Goal: Use online tool/utility: Utilize a website feature to perform a specific function

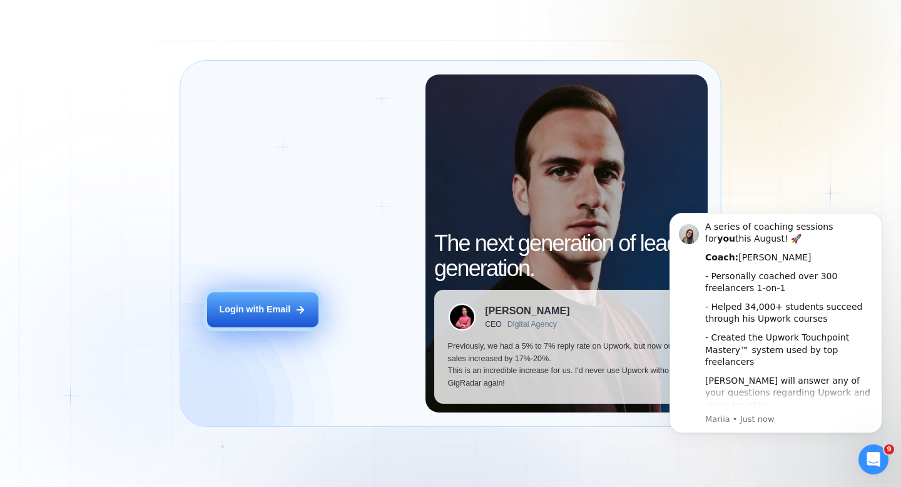
click at [259, 302] on button "Login with Email" at bounding box center [262, 309] width 111 height 35
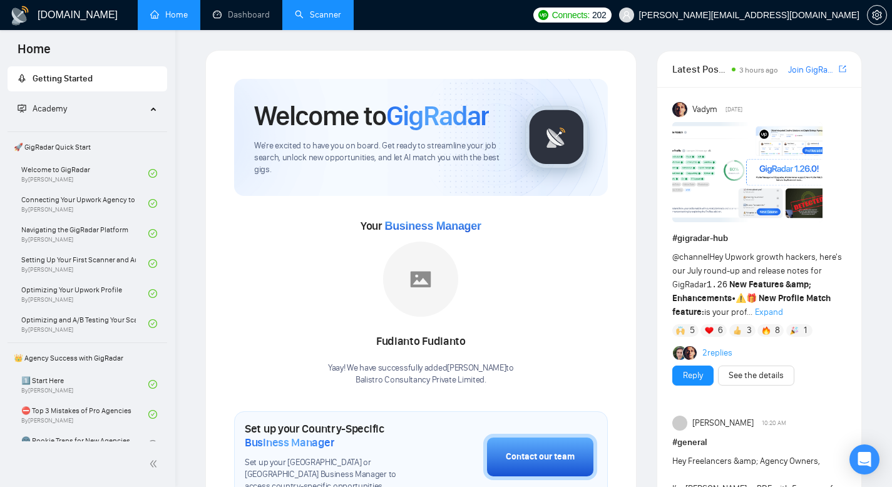
click at [315, 17] on link "Scanner" at bounding box center [318, 14] width 46 height 11
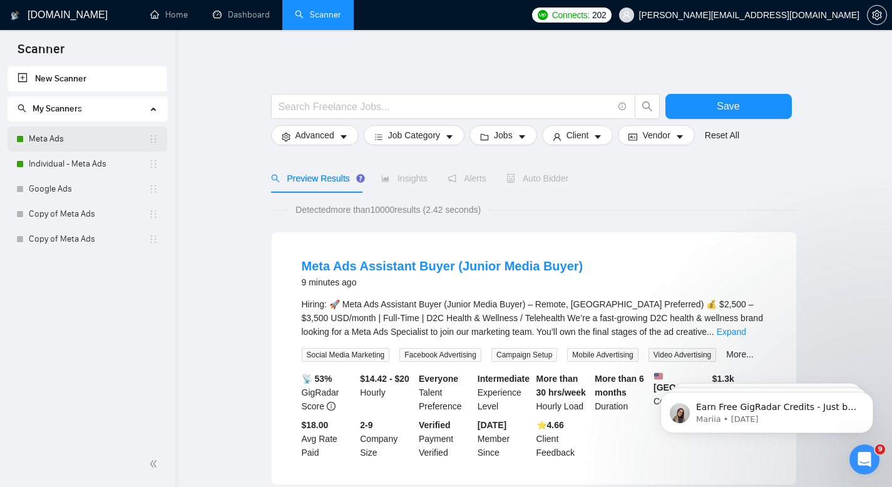
click at [44, 141] on link "Meta Ads" at bounding box center [89, 138] width 120 height 25
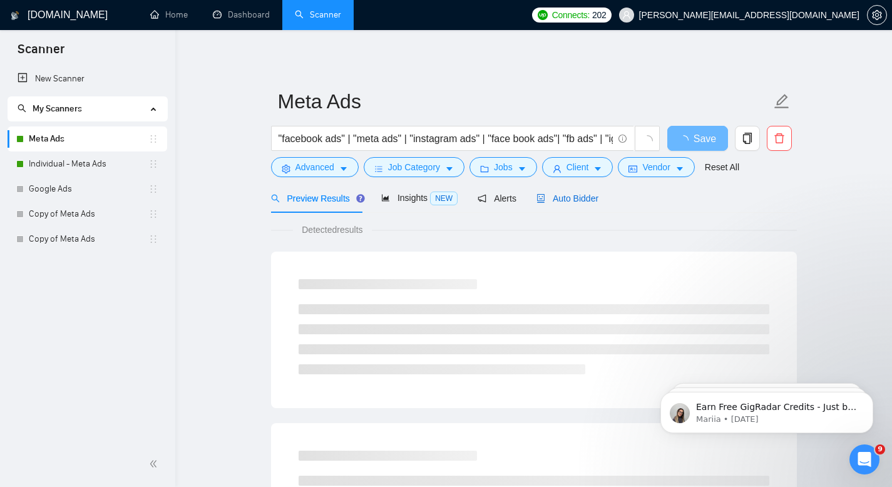
click at [554, 202] on span "Auto Bidder" at bounding box center [567, 198] width 62 height 10
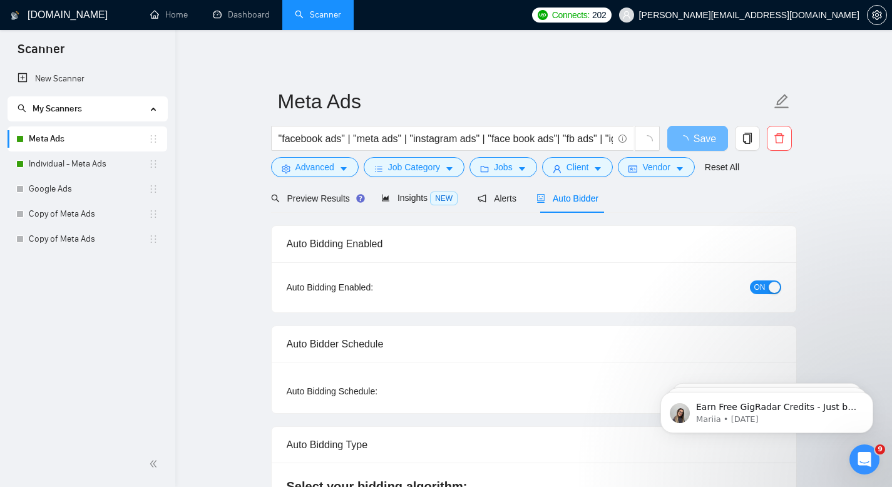
radio input "false"
radio input "true"
checkbox input "true"
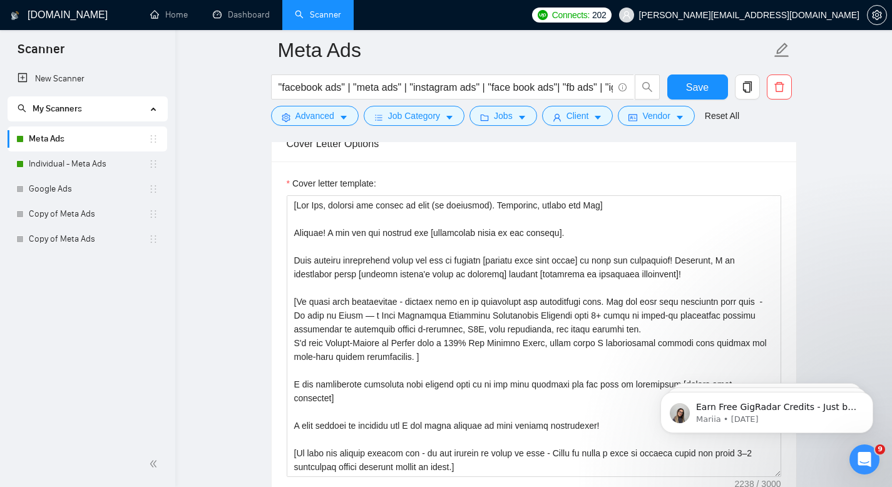
scroll to position [16, 0]
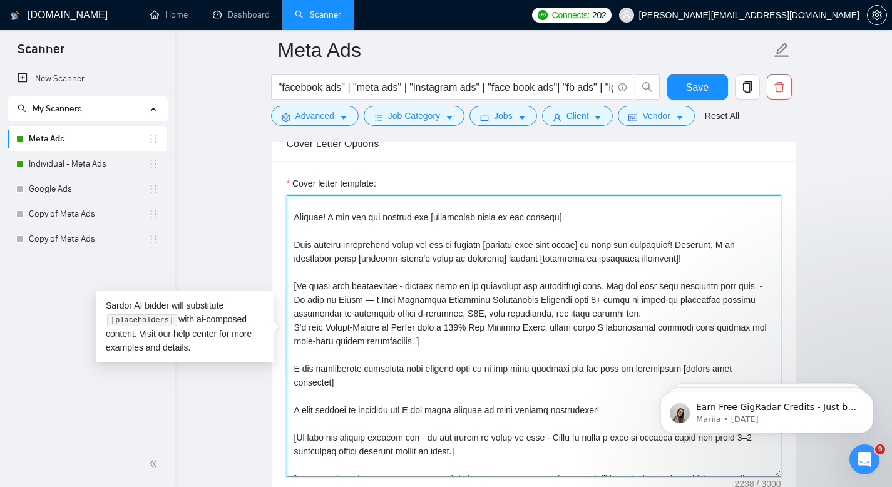
click at [431, 312] on textarea "Cover letter template:" at bounding box center [534, 336] width 494 height 282
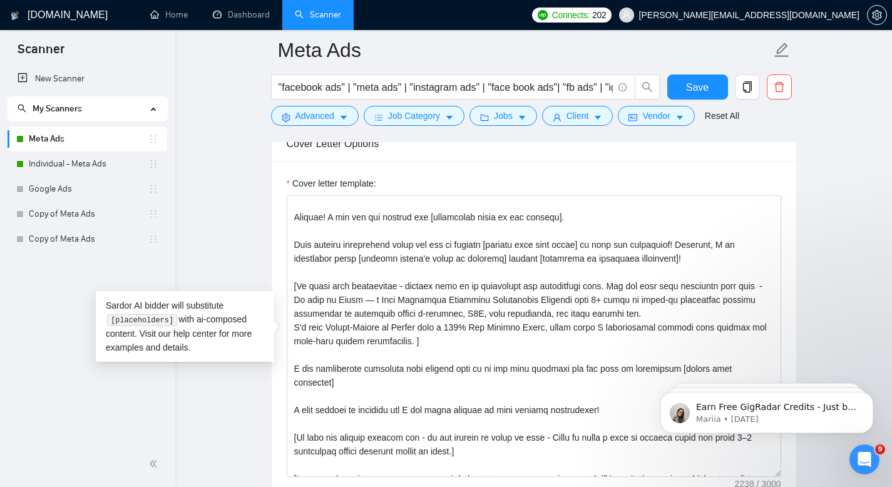
click at [854, 187] on main "Meta Ads "facebook ads" | "meta ads" | "instagram ads" | "face book ads"| "fb a…" at bounding box center [533, 407] width 676 height 3958
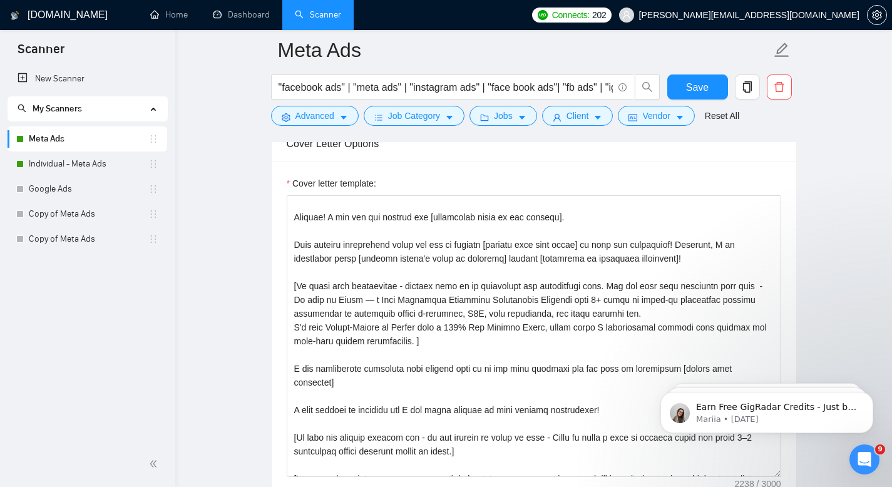
click at [249, 299] on main "Meta Ads "facebook ads" | "meta ads" | "instagram ads" | "face book ads"| "fb a…" at bounding box center [533, 407] width 676 height 3958
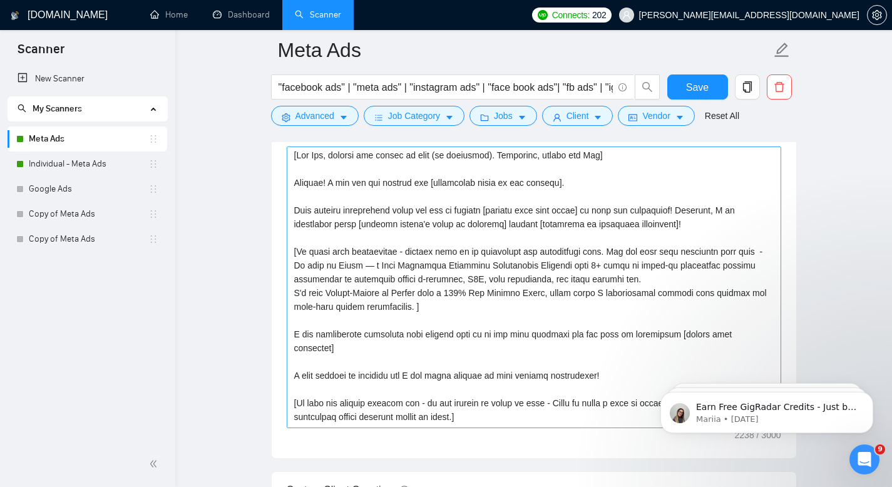
scroll to position [0, 0]
click at [680, 280] on textarea "Cover letter template:" at bounding box center [534, 287] width 494 height 282
click at [834, 183] on main "Meta Ads "facebook ads" | "meta ads" | "instagram ads" | "face book ads"| "fb a…" at bounding box center [533, 358] width 676 height 3958
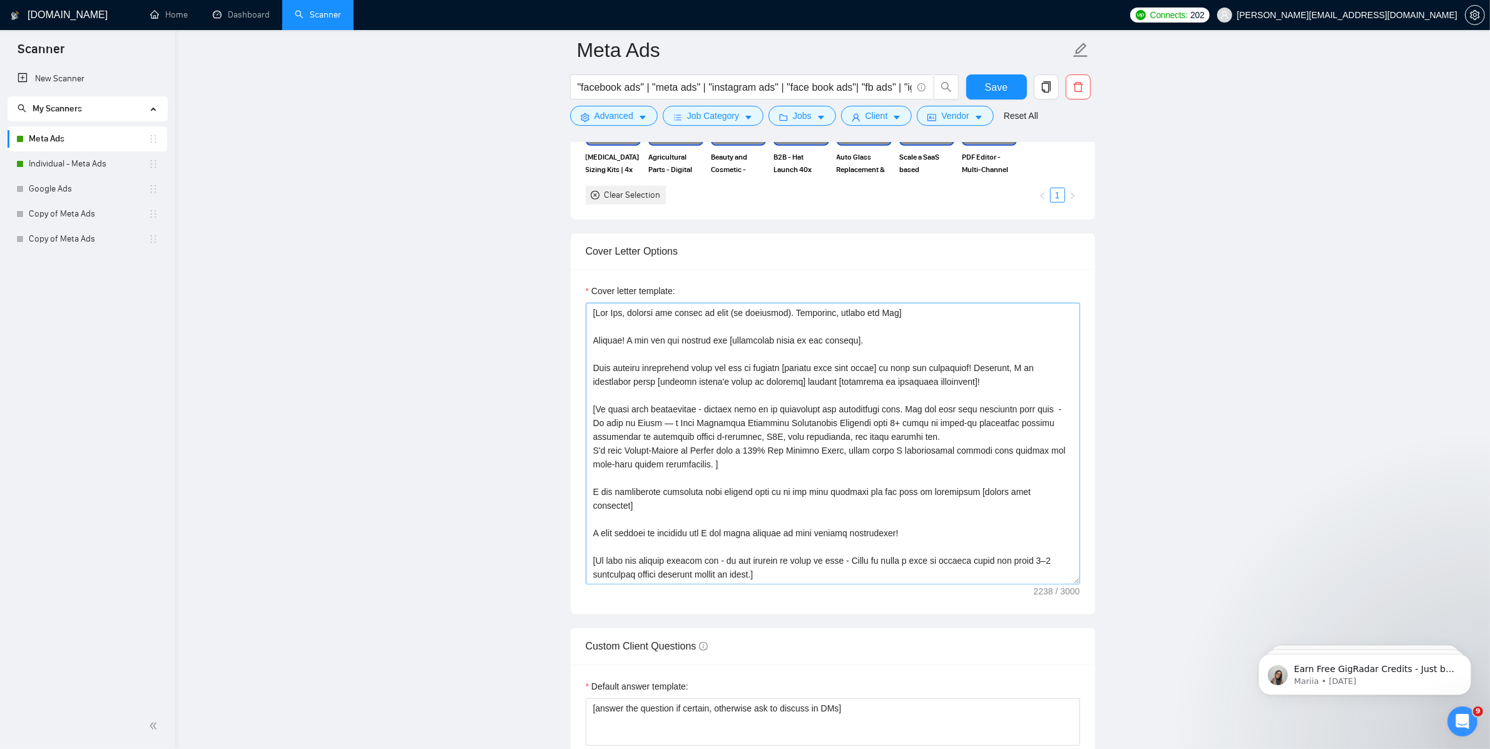
scroll to position [32, 0]
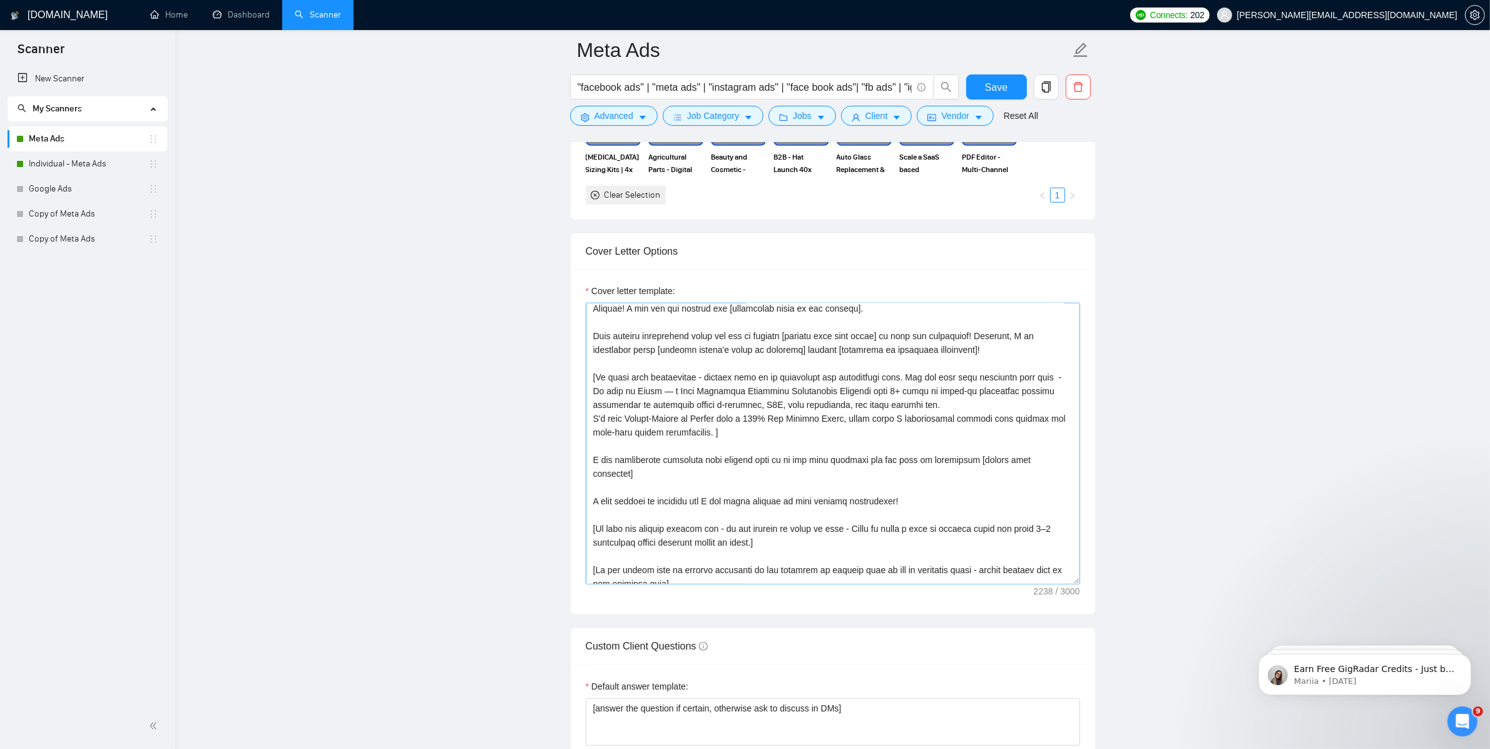
click at [900, 486] on textarea "Cover letter template:" at bounding box center [833, 444] width 494 height 282
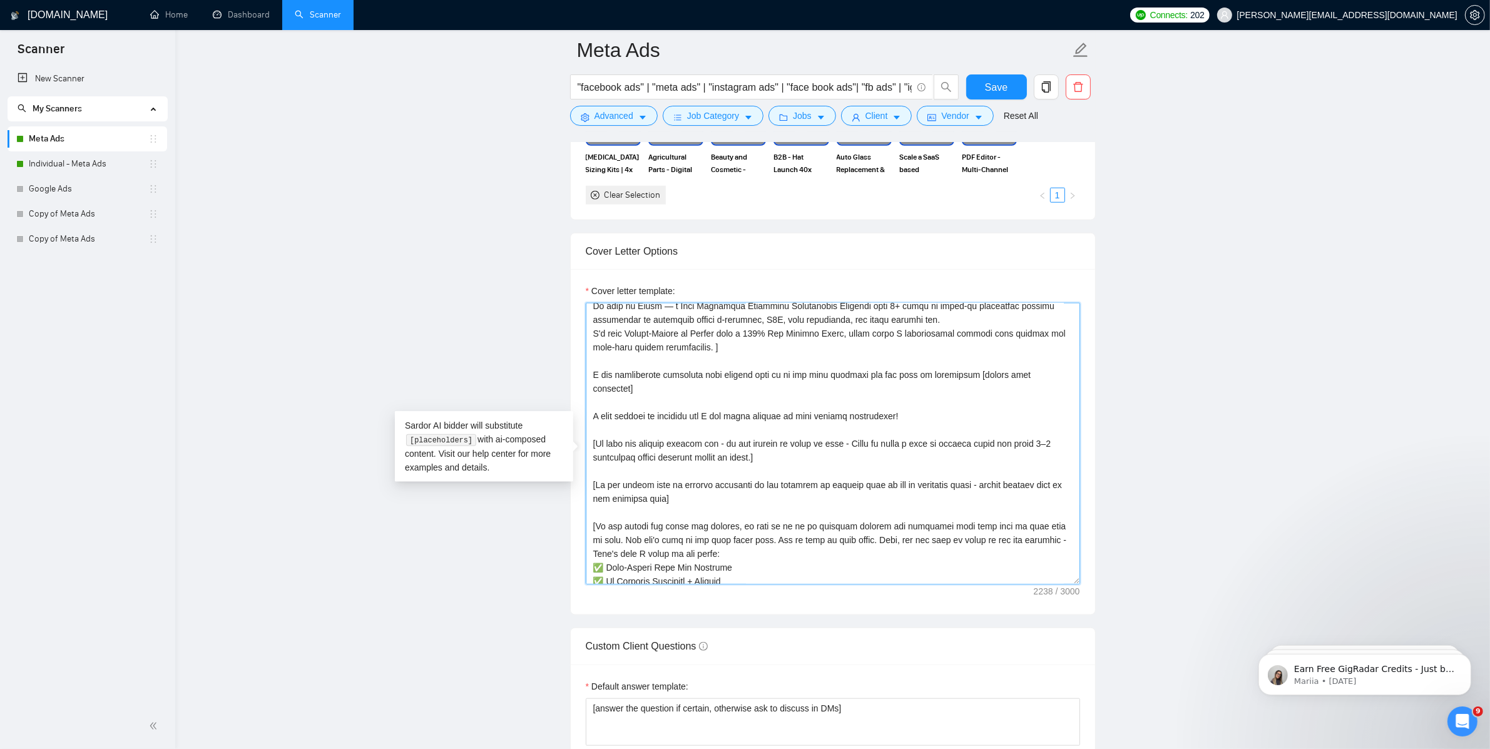
scroll to position [0, 0]
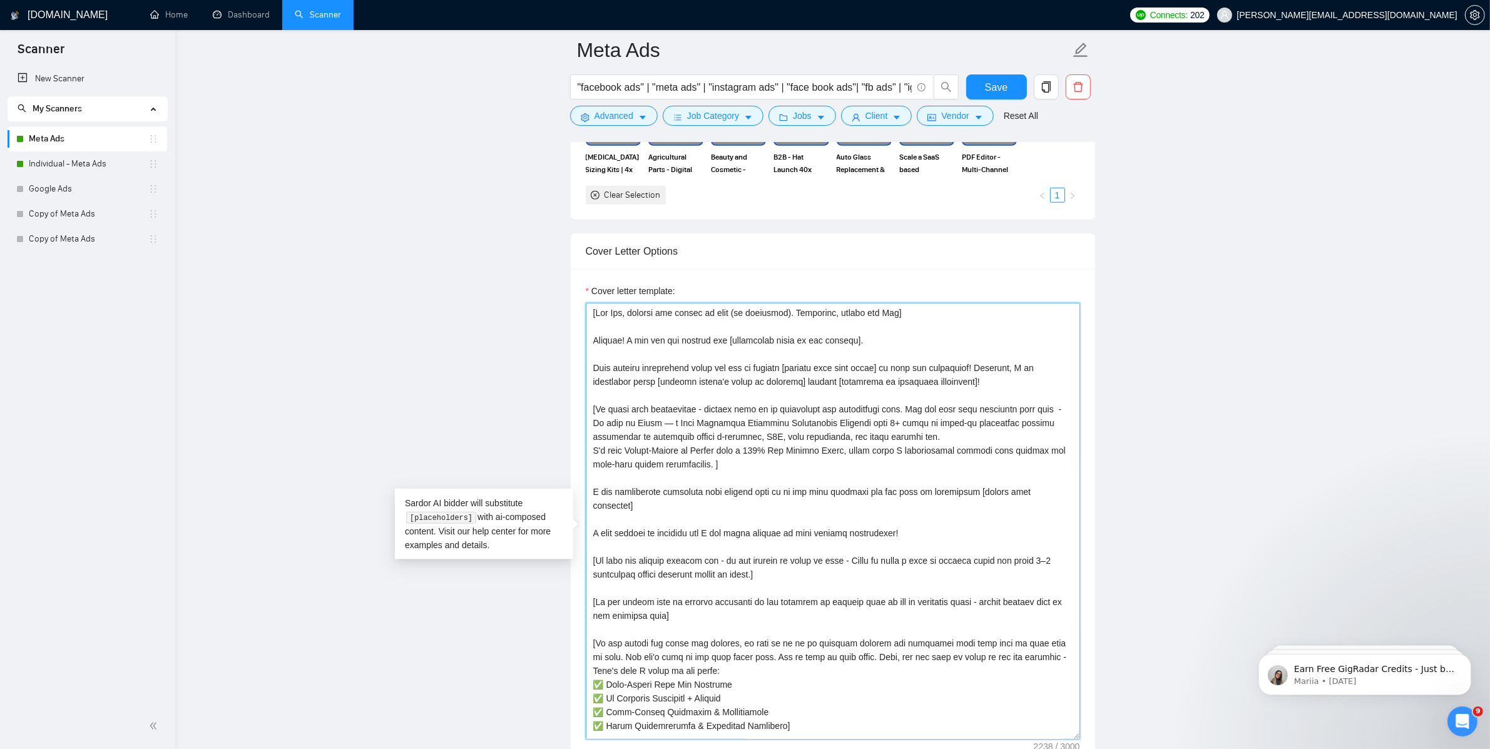
drag, startPoint x: 1076, startPoint y: 593, endPoint x: 1076, endPoint y: 749, distance: 155.8
click at [900, 486] on textarea "Cover letter template:" at bounding box center [833, 521] width 494 height 437
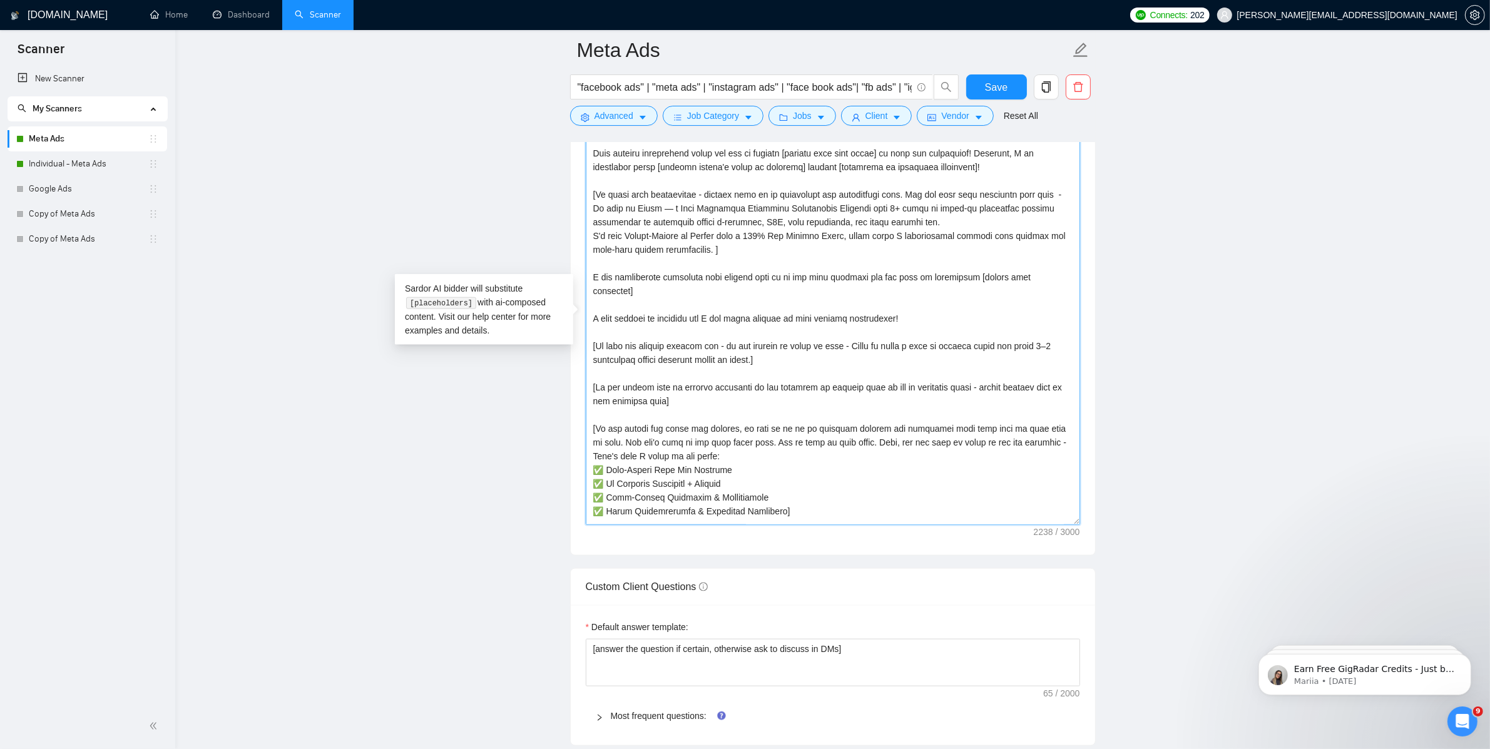
scroll to position [1715, 0]
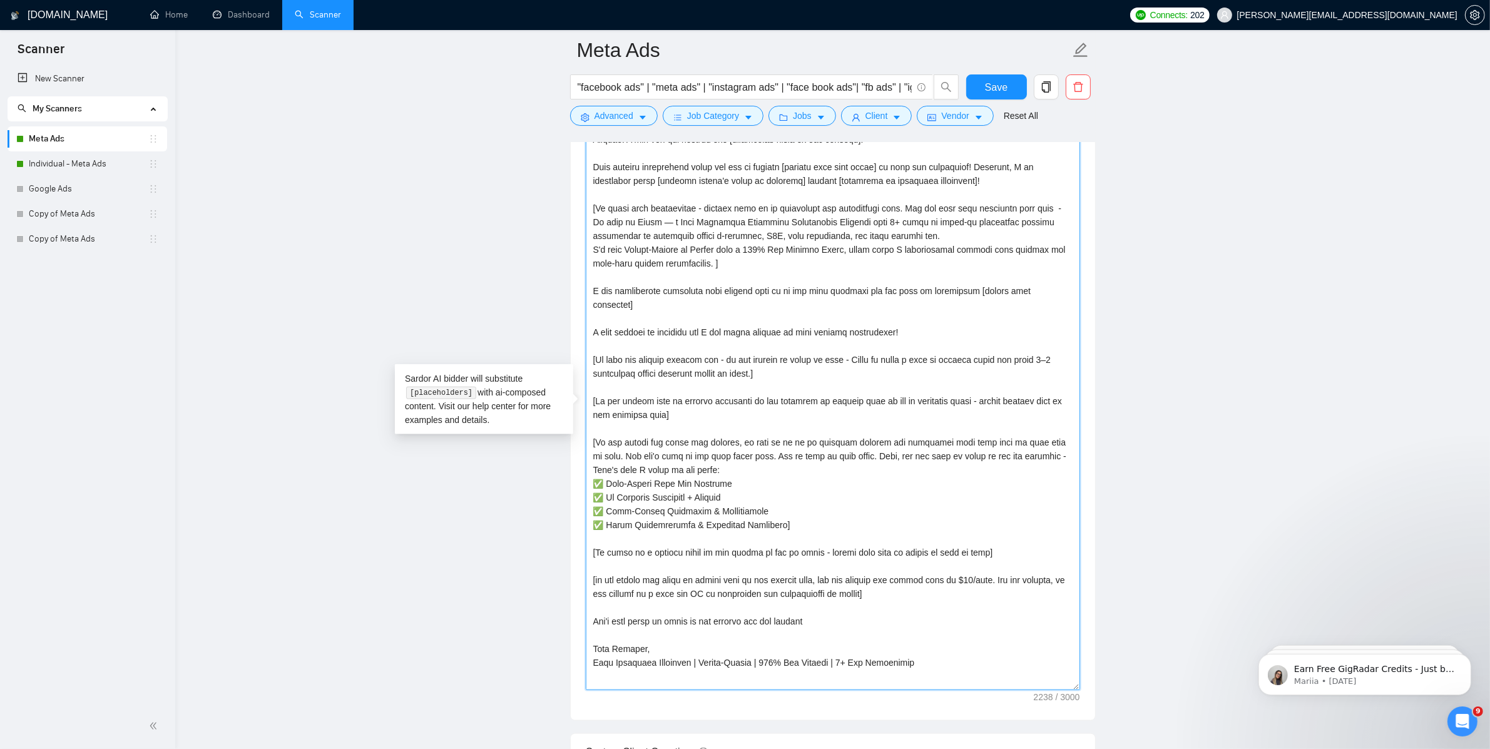
drag, startPoint x: 1071, startPoint y: 547, endPoint x: 1064, endPoint y: 699, distance: 152.2
click at [900, 486] on textarea "Cover letter template:" at bounding box center [833, 396] width 494 height 588
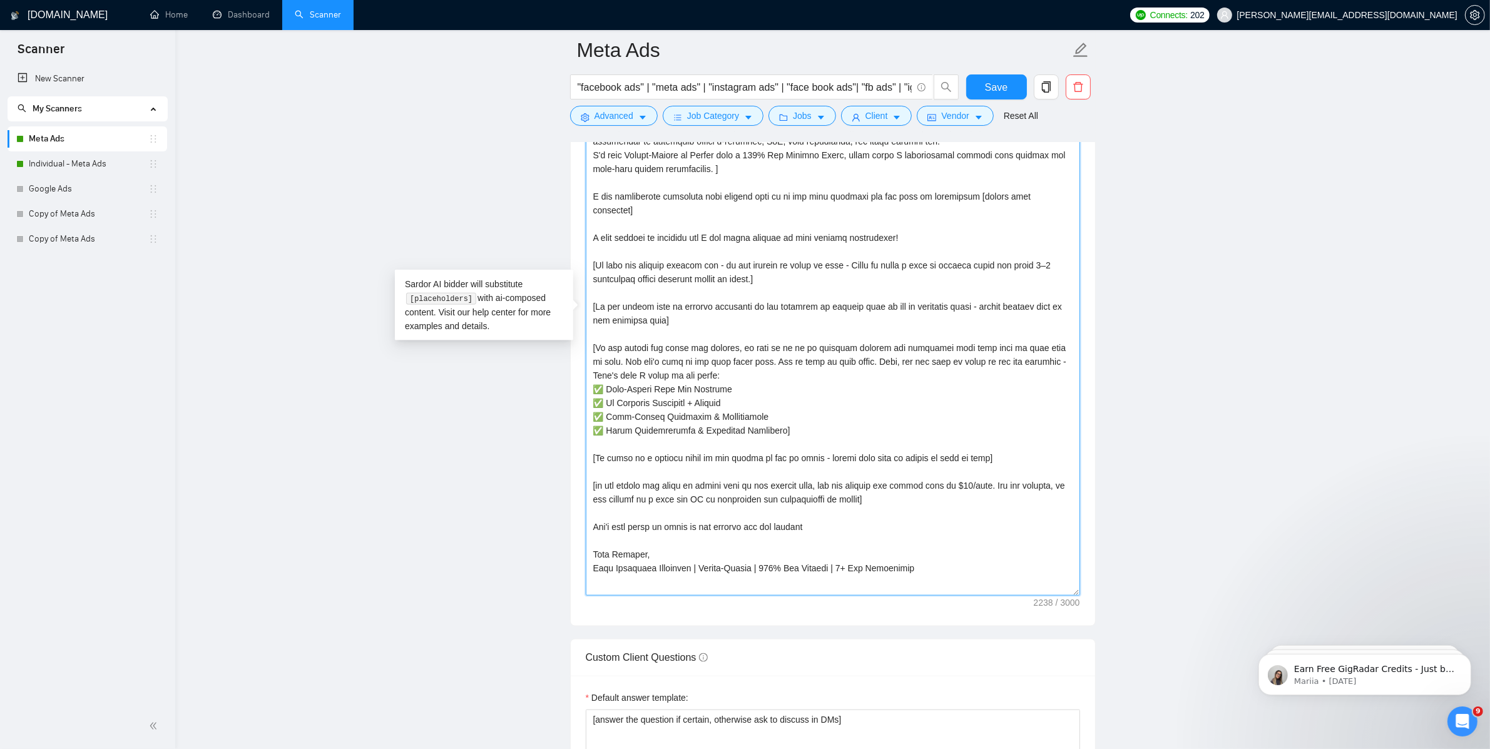
scroll to position [1817, 0]
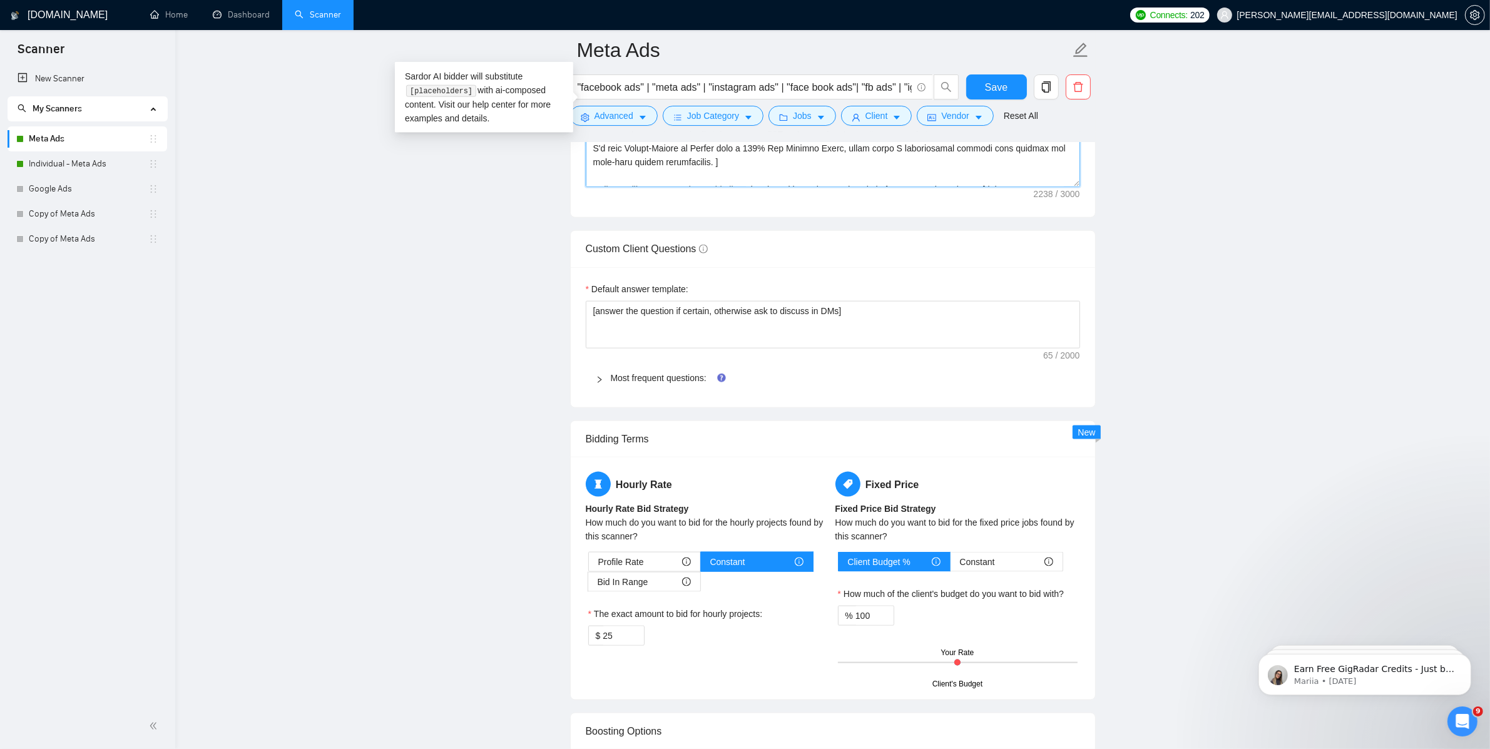
drag, startPoint x: 1076, startPoint y: 597, endPoint x: 1069, endPoint y: 195, distance: 402.4
click at [900, 187] on textarea "Cover letter template:" at bounding box center [833, 94] width 494 height 186
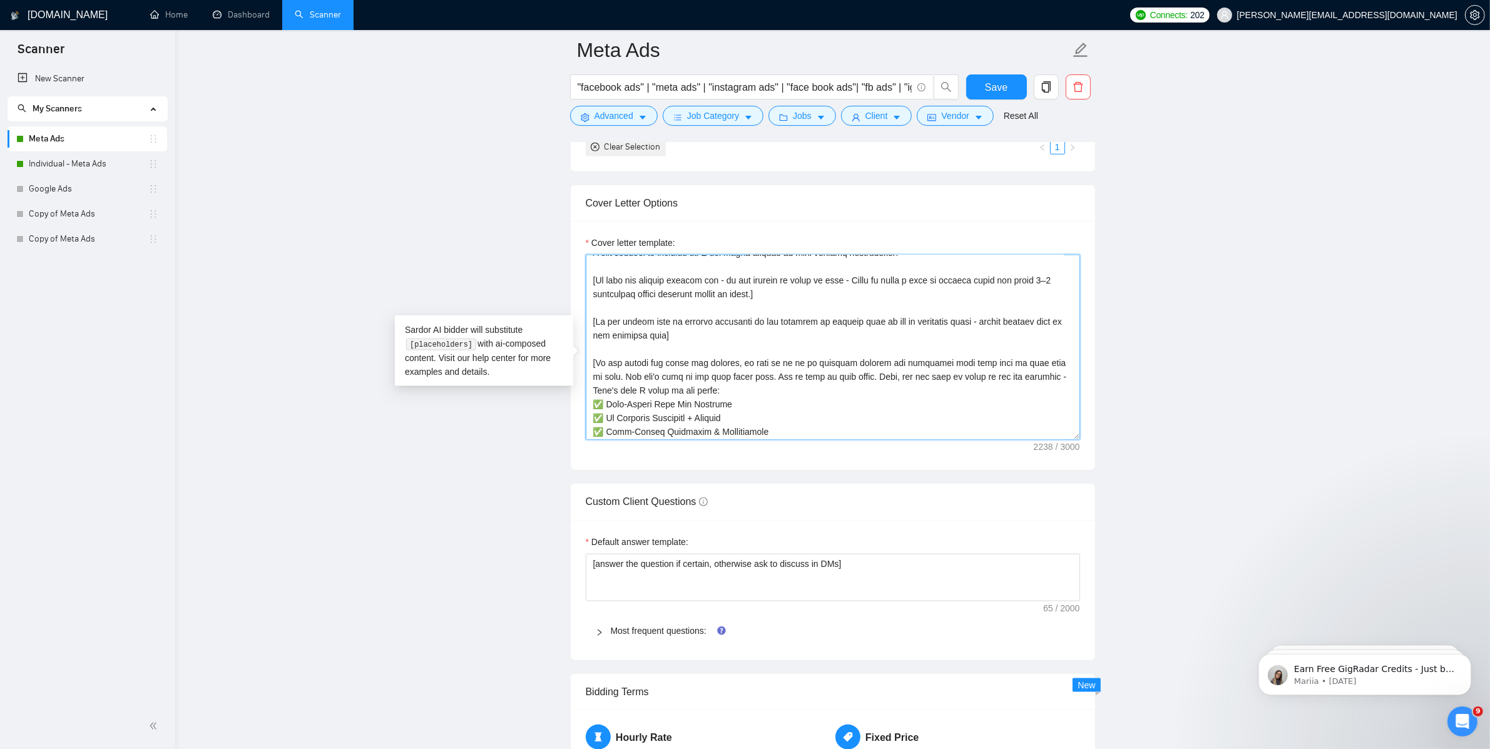
scroll to position [399, 0]
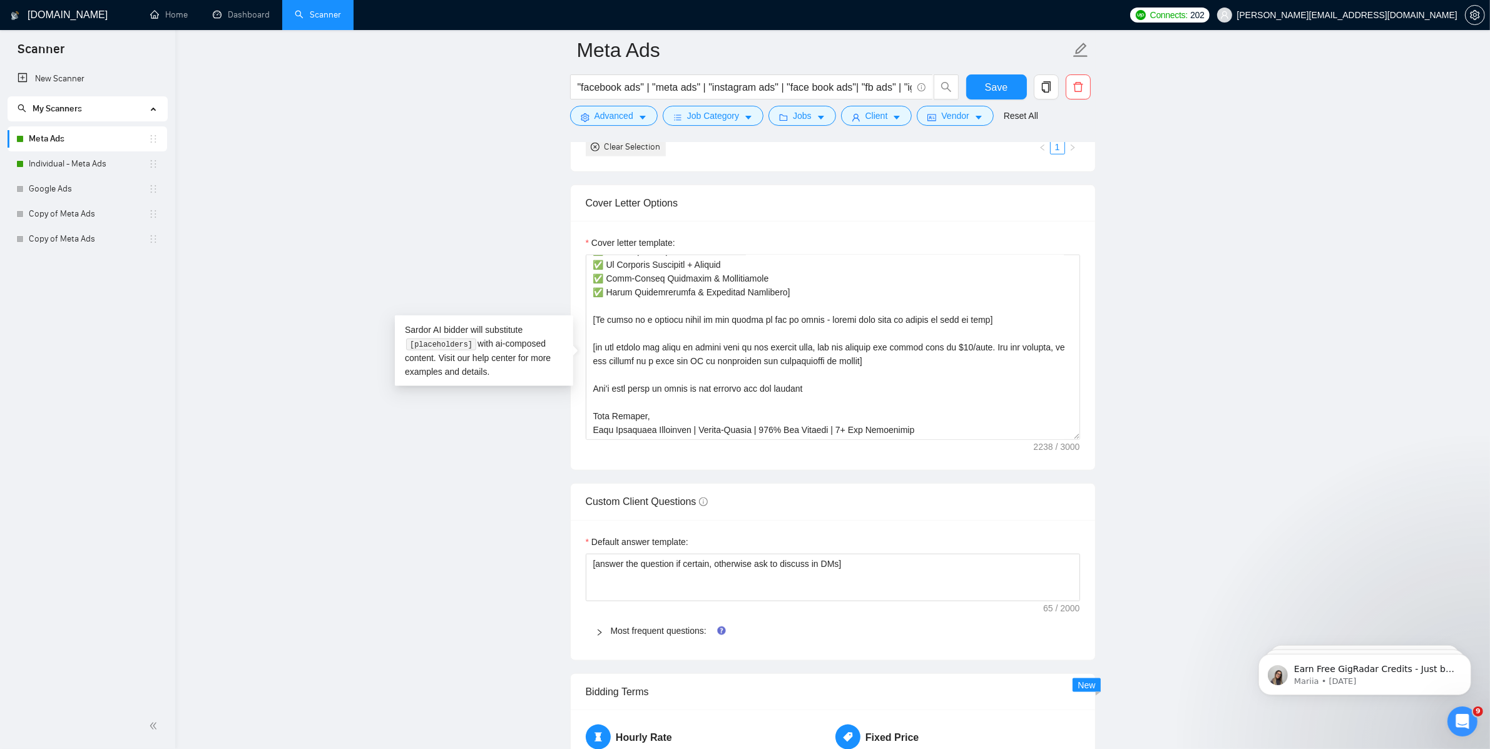
click at [900, 320] on main "Meta Ads "facebook ads" | "meta ads" | "instagram ads" | "face book ads"| "fb a…" at bounding box center [832, 418] width 1275 height 3862
